Goal: Task Accomplishment & Management: Manage account settings

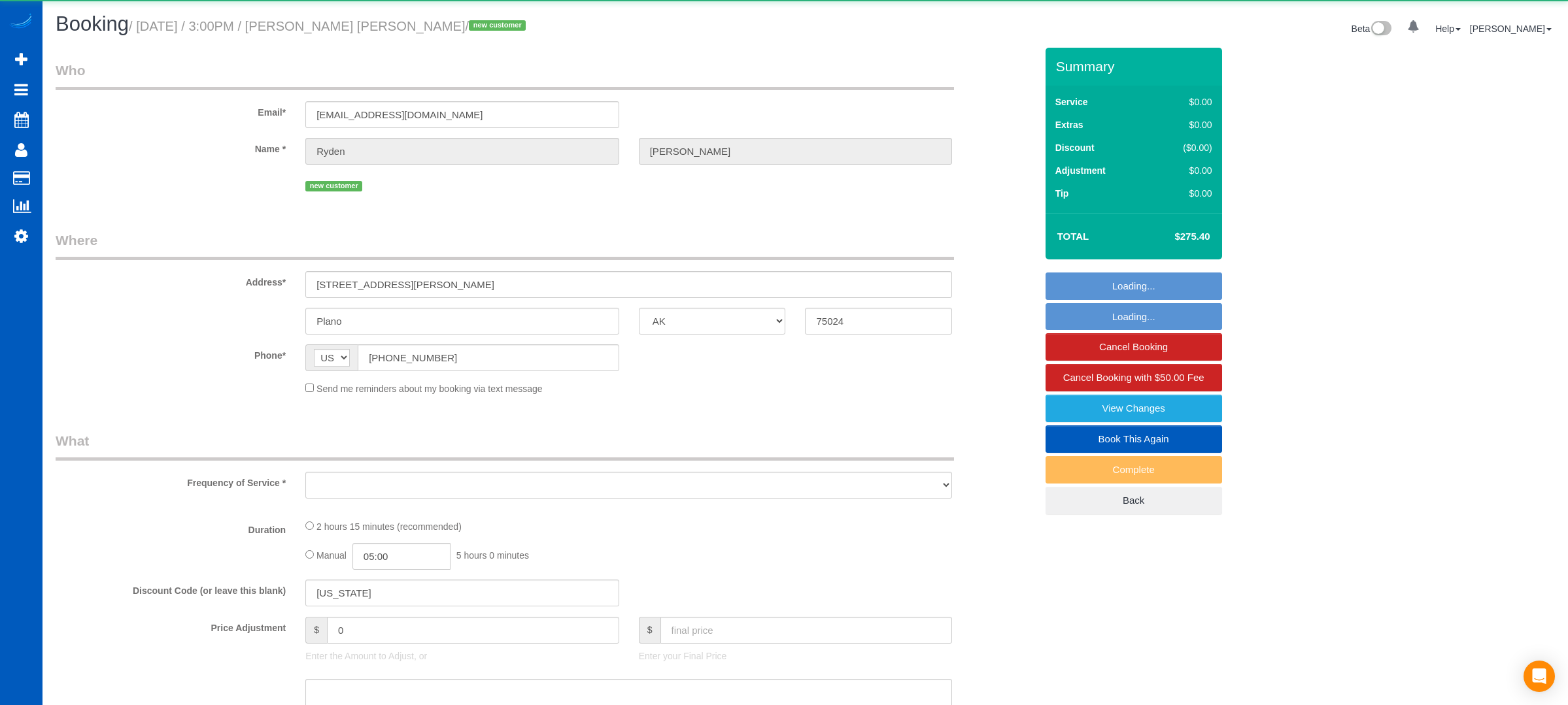
select select "[GEOGRAPHIC_DATA]"
select select "object:935"
select select "string:fspay-5a97326b-9558-4cd6-81a9-38562b232ffb"
select select "199"
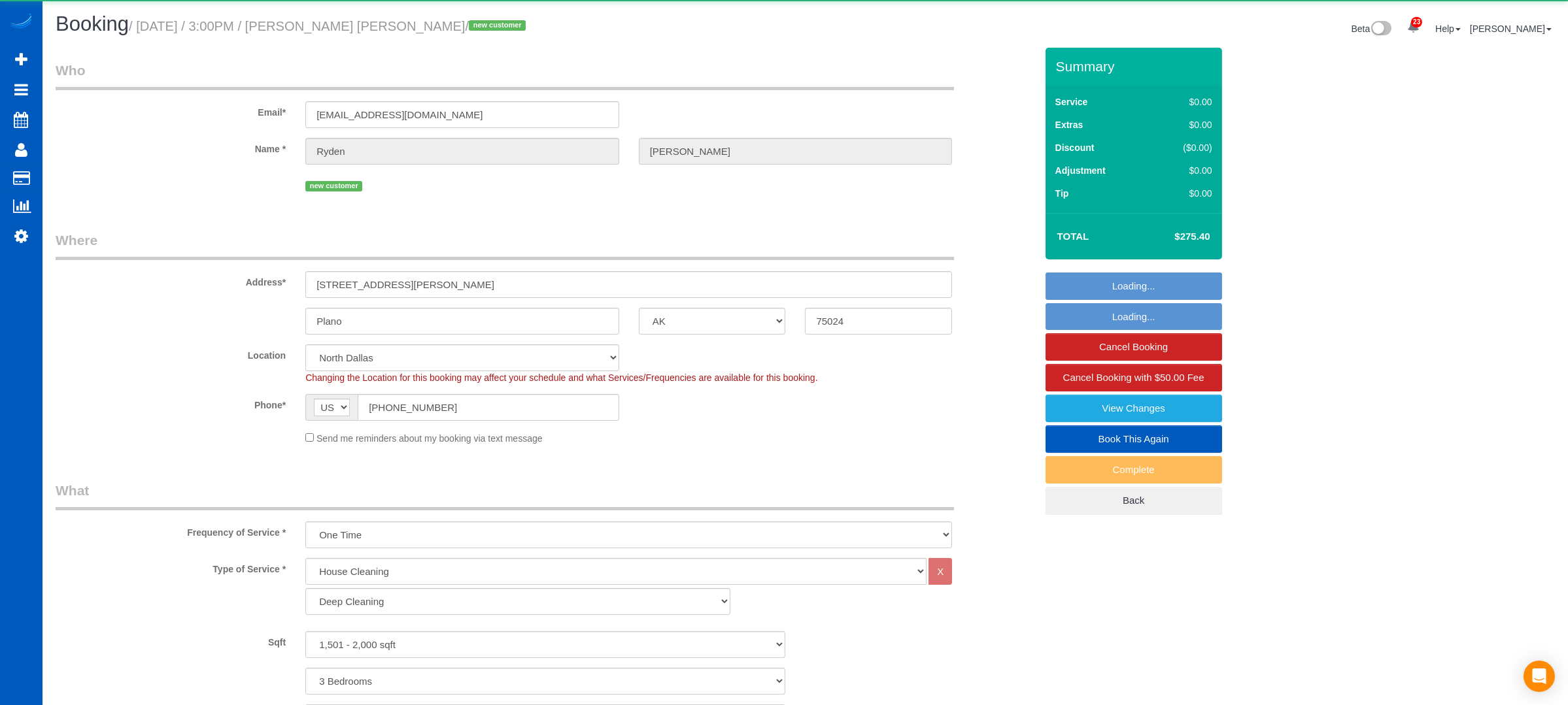
select select "1501"
select select "3"
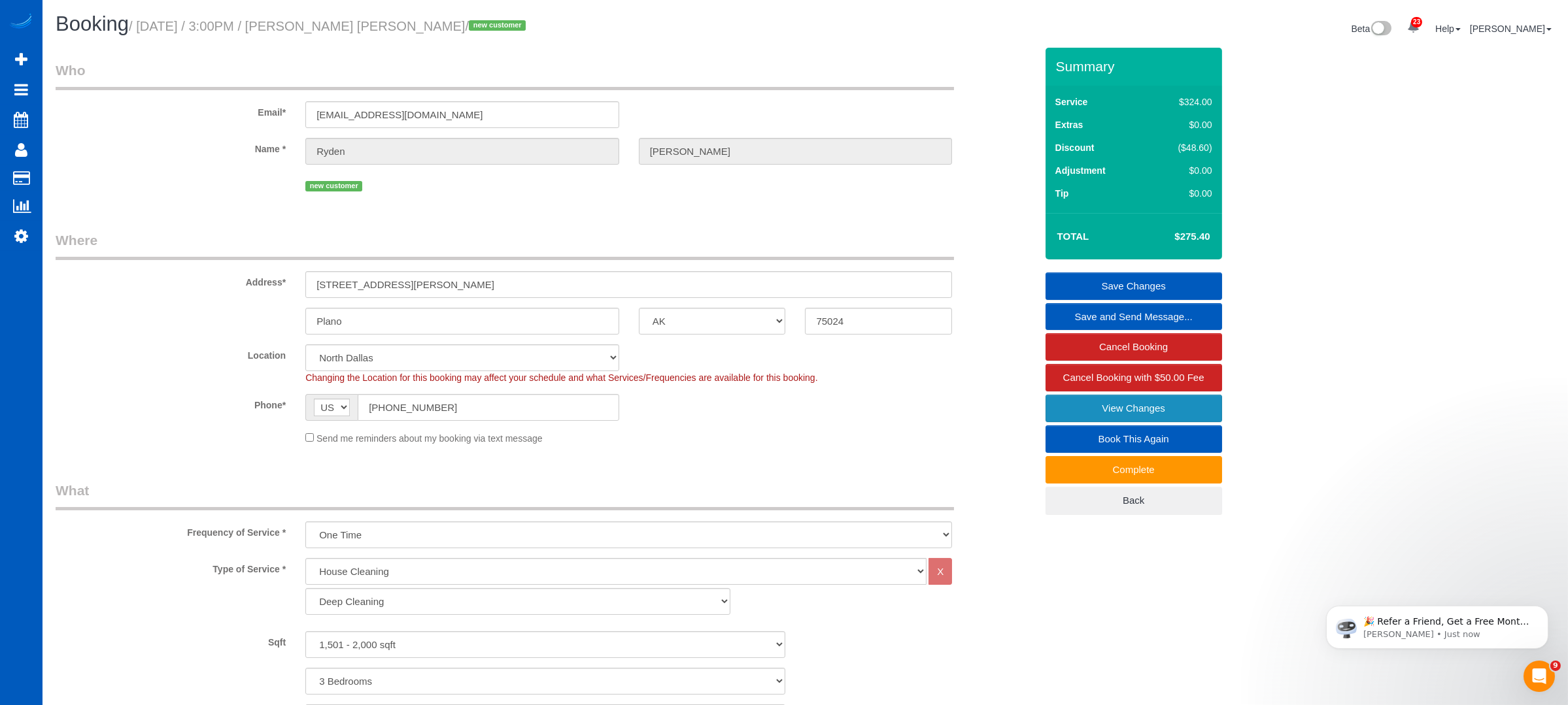
click at [1151, 401] on link "View Changes" at bounding box center [1133, 408] width 176 height 27
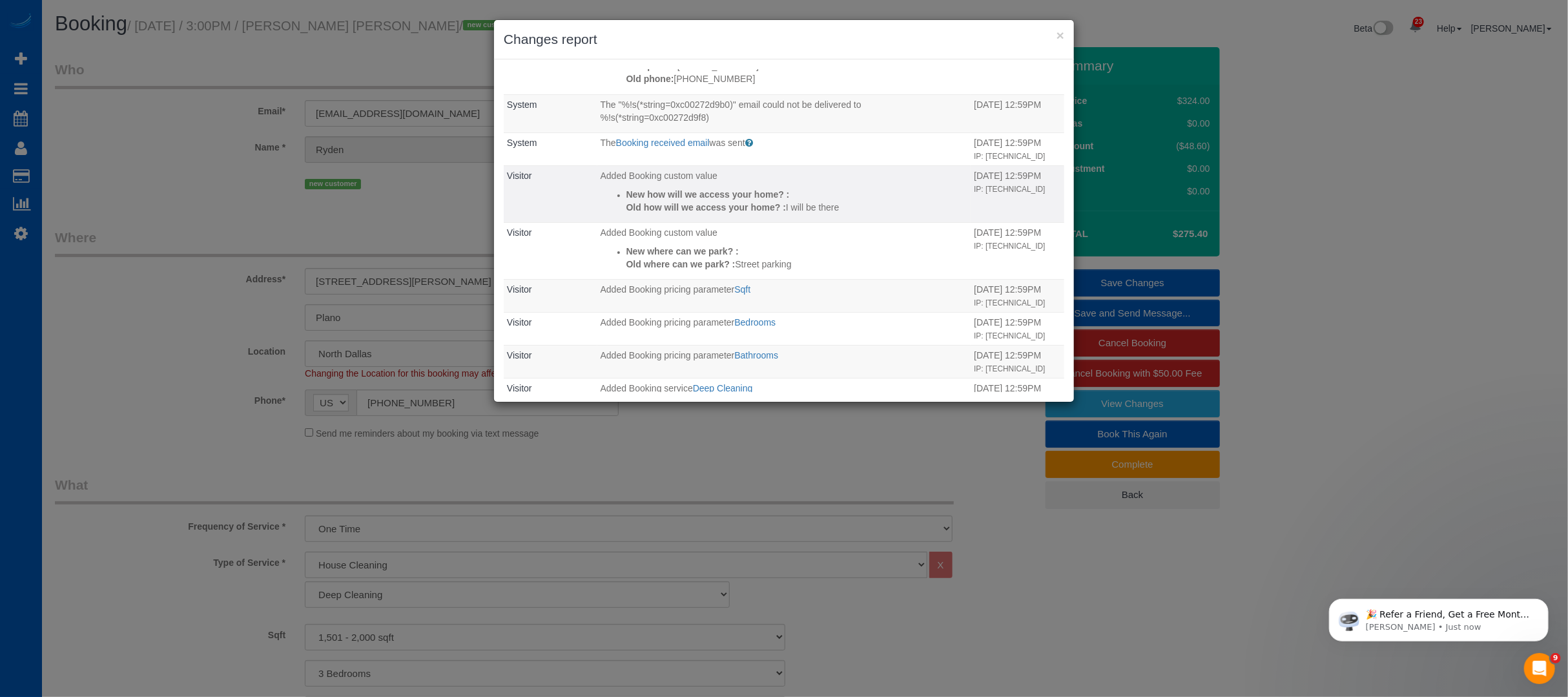
scroll to position [377, 0]
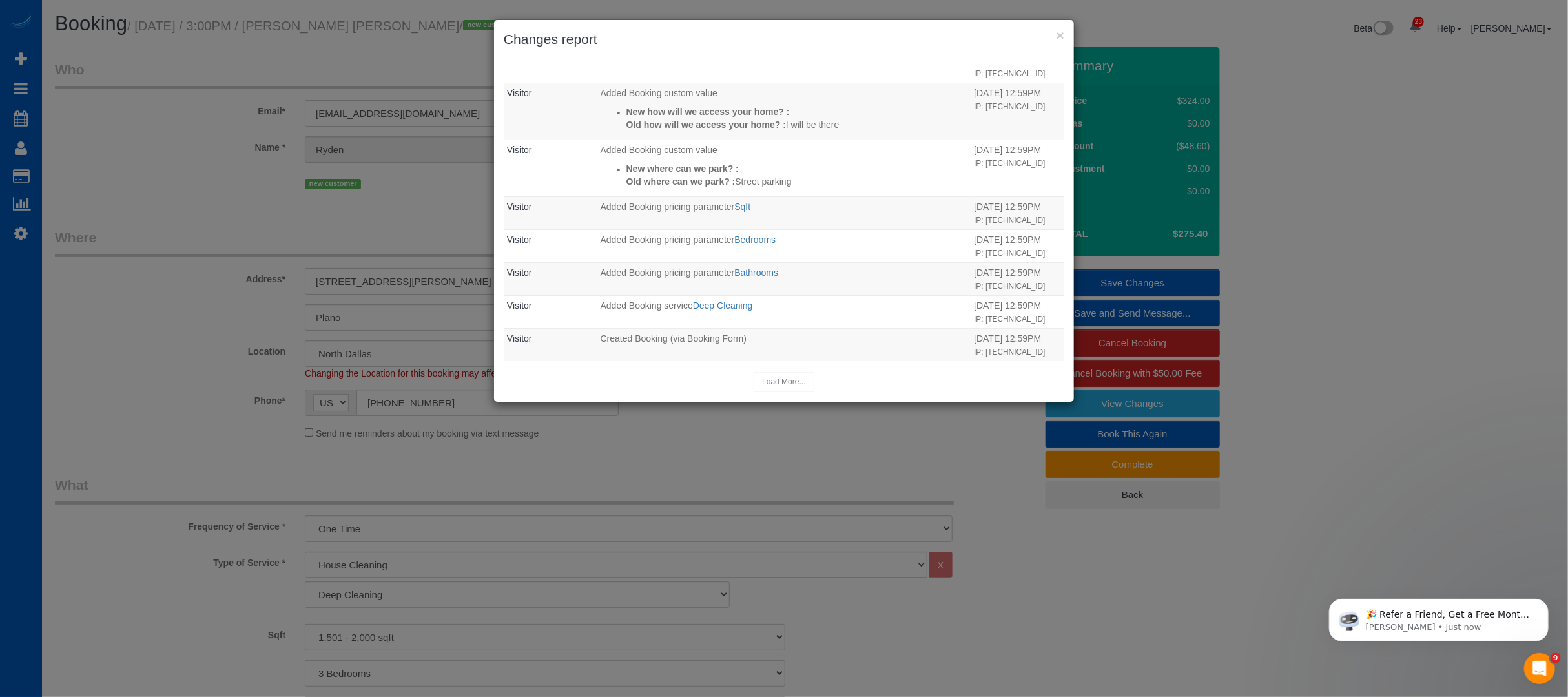
click at [786, 382] on div "Load More..." at bounding box center [783, 382] width 560 height 20
click at [1410, 393] on div "× Changes report Who What When System The "%!s(*string=0xc0017b34b0)" email cou…" at bounding box center [784, 348] width 1568 height 697
click at [773, 382] on div "Load More..." at bounding box center [783, 382] width 560 height 20
click at [1062, 40] on button "×" at bounding box center [1061, 35] width 8 height 13
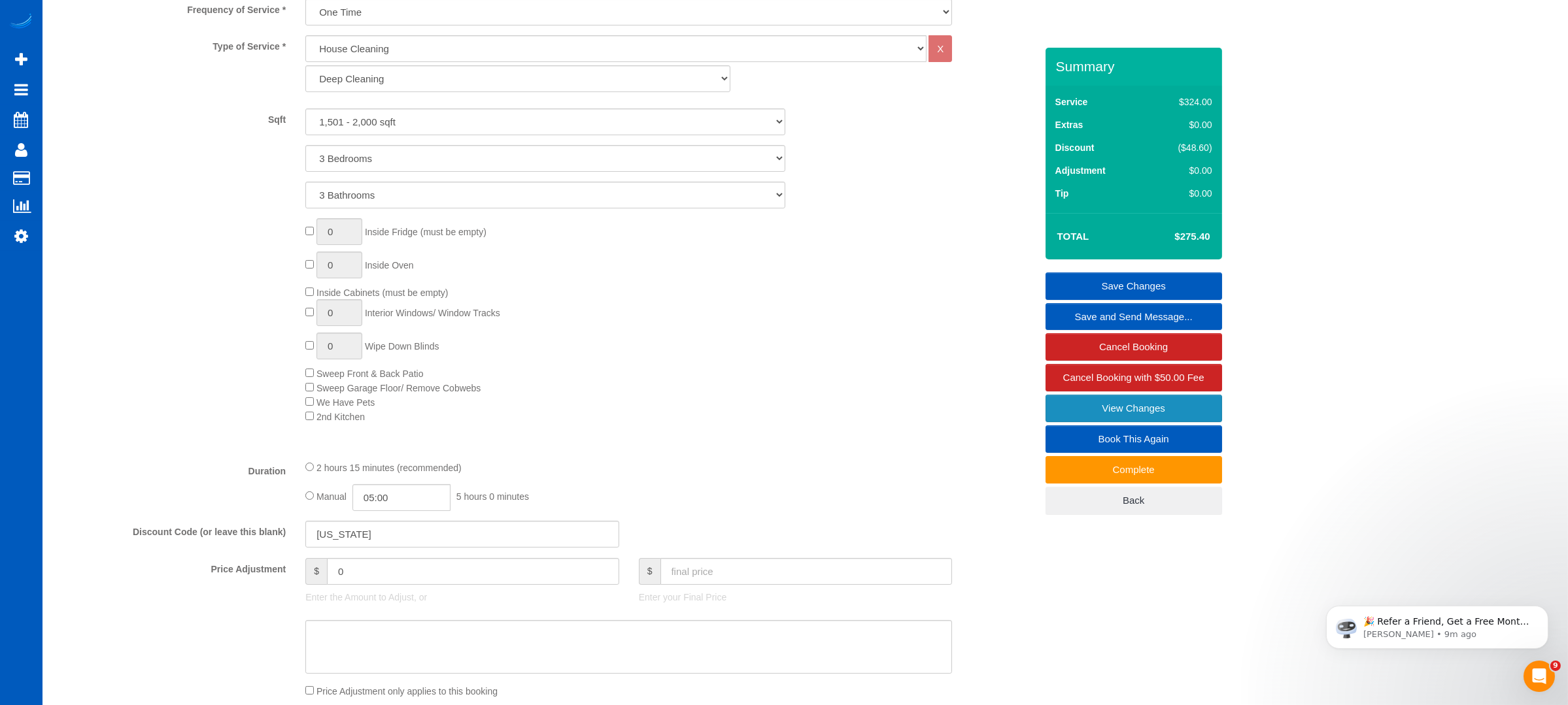
scroll to position [0, 0]
